Goal: Information Seeking & Learning: Learn about a topic

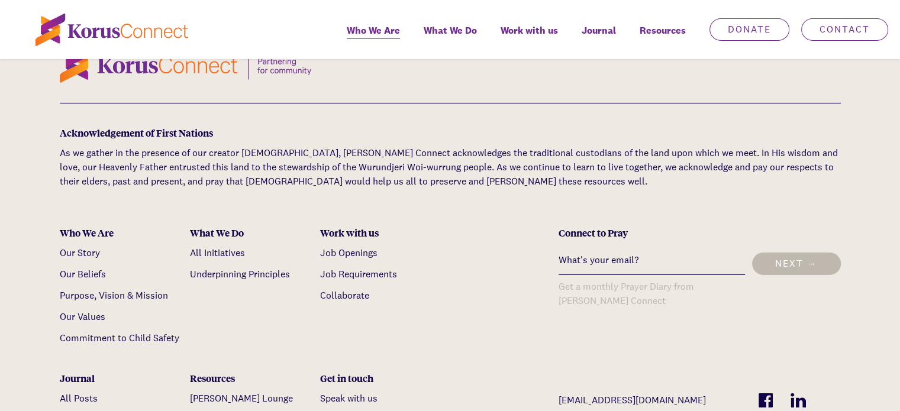
scroll to position [3957, 0]
click at [69, 246] on link "Our Story" at bounding box center [80, 252] width 40 height 12
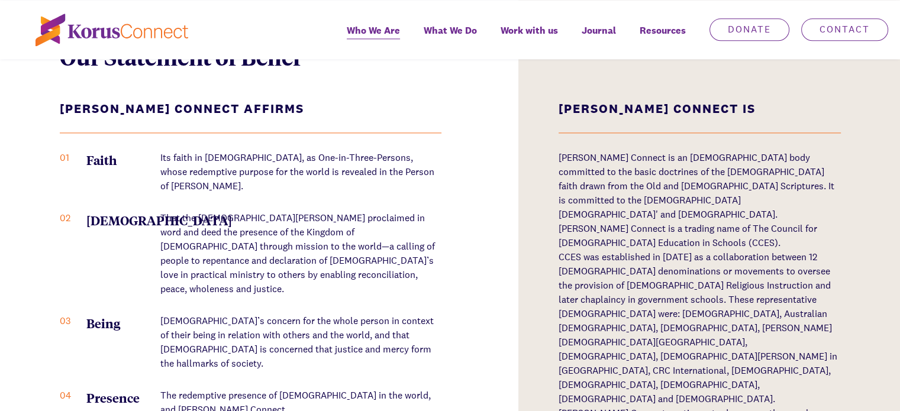
scroll to position [1526, 0]
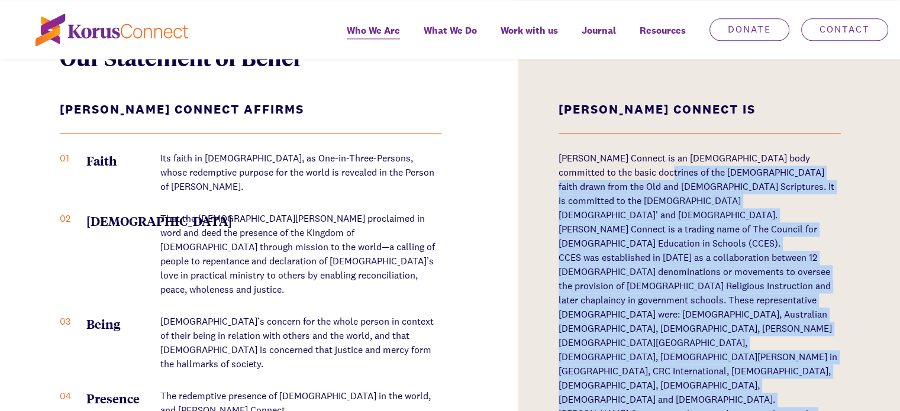
drag, startPoint x: 556, startPoint y: 108, endPoint x: 640, endPoint y: 120, distance: 85.0
click at [640, 120] on div "Our Statement of Belief [PERSON_NAME] Connect Affirms 01 Faith Its faith in [DE…" at bounding box center [450, 284] width 900 height 625
click at [687, 223] on p "[PERSON_NAME] Connect is a trading name of The Council for [DEMOGRAPHIC_DATA] E…" at bounding box center [700, 237] width 282 height 28
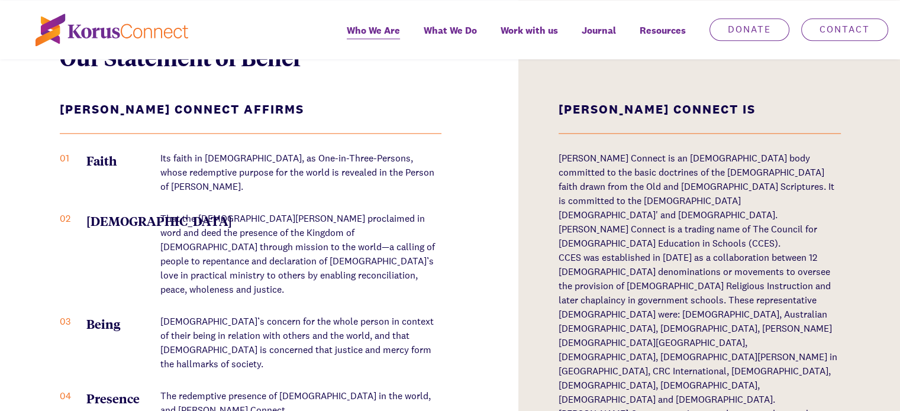
click at [651, 152] on p "[PERSON_NAME] Connect is an [DEMOGRAPHIC_DATA] body committed to the basic doct…" at bounding box center [700, 187] width 282 height 71
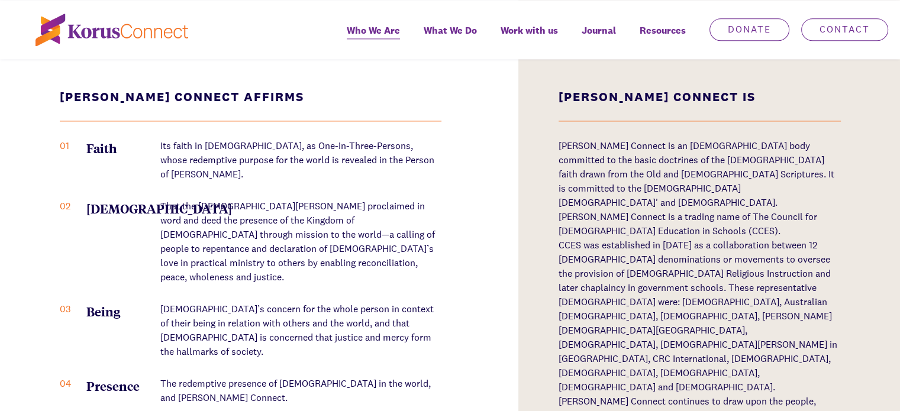
scroll to position [1539, 0]
drag, startPoint x: 703, startPoint y: 150, endPoint x: 636, endPoint y: 172, distance: 71.0
click at [636, 210] on p "[PERSON_NAME] Connect is a trading name of The Council for [DEMOGRAPHIC_DATA] E…" at bounding box center [700, 224] width 282 height 28
click at [689, 210] on p "[PERSON_NAME] Connect is a trading name of The Council for [DEMOGRAPHIC_DATA] E…" at bounding box center [700, 224] width 282 height 28
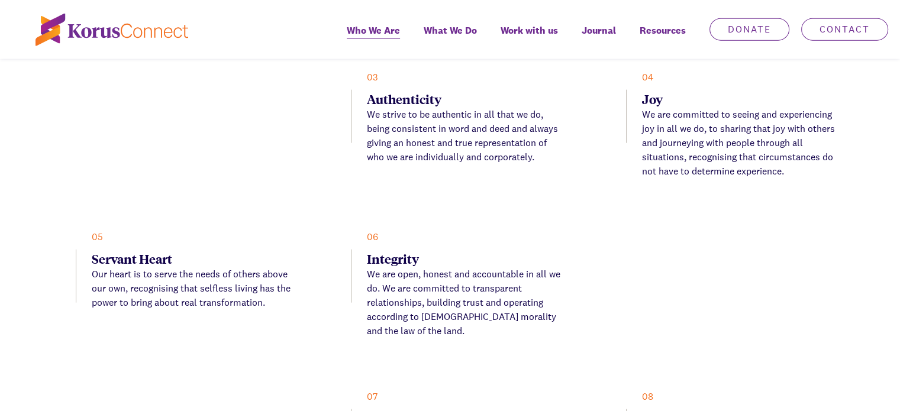
scroll to position [2819, 0]
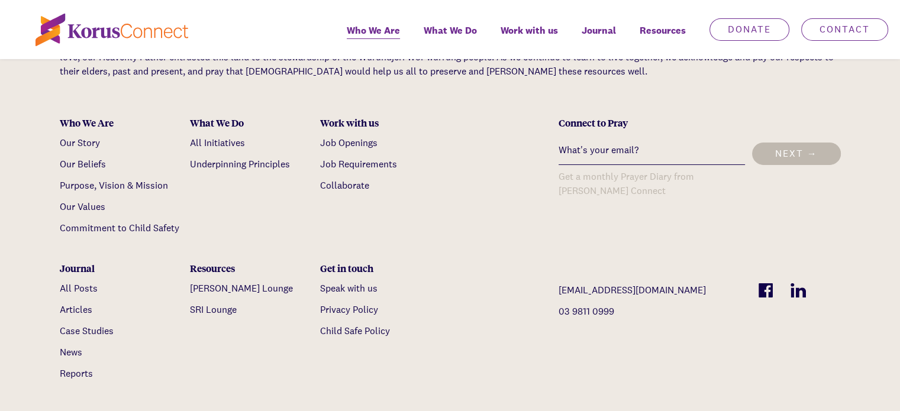
scroll to position [4067, 0]
click at [69, 367] on link "Reports" at bounding box center [76, 373] width 33 height 12
